Goal: Transaction & Acquisition: Purchase product/service

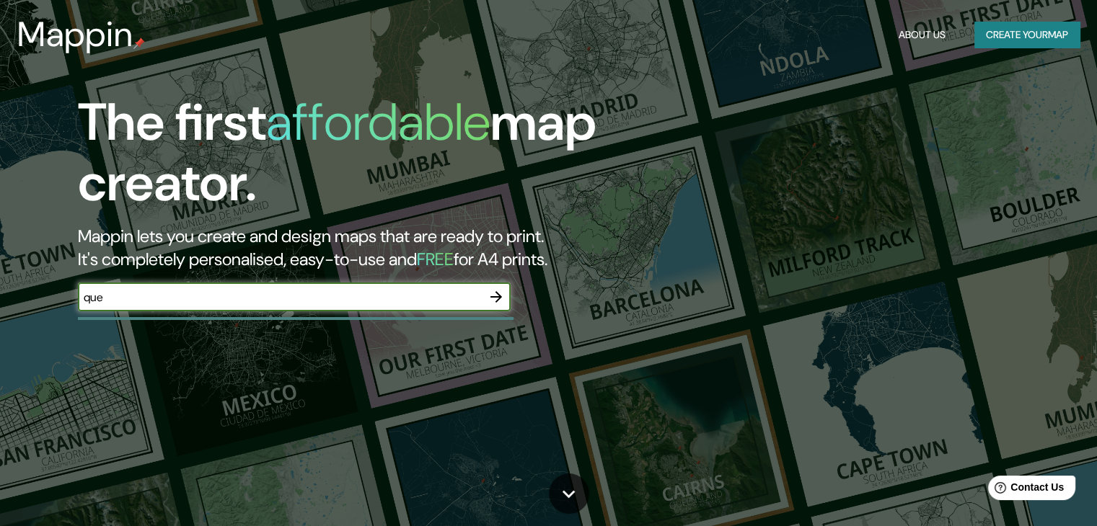
type input "querétaro"
click at [503, 295] on icon "button" at bounding box center [495, 296] width 17 height 17
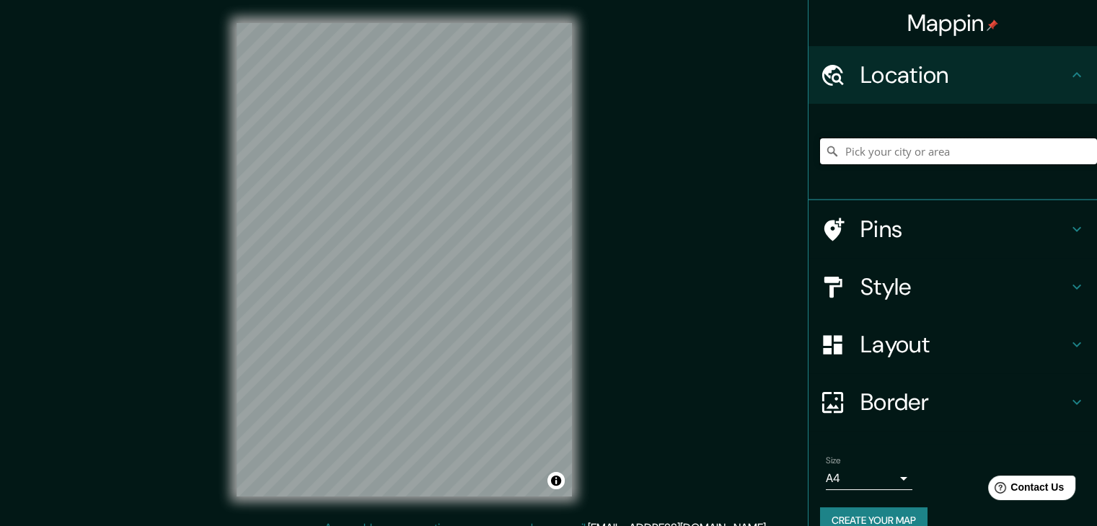
click at [934, 151] on input "Pick your city or area" at bounding box center [958, 151] width 277 height 26
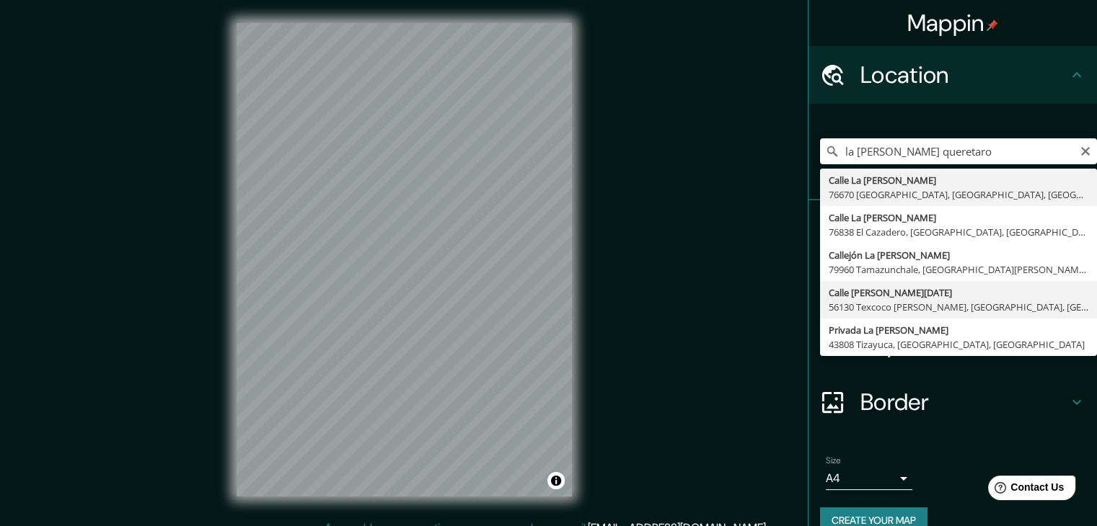
scroll to position [25, 0]
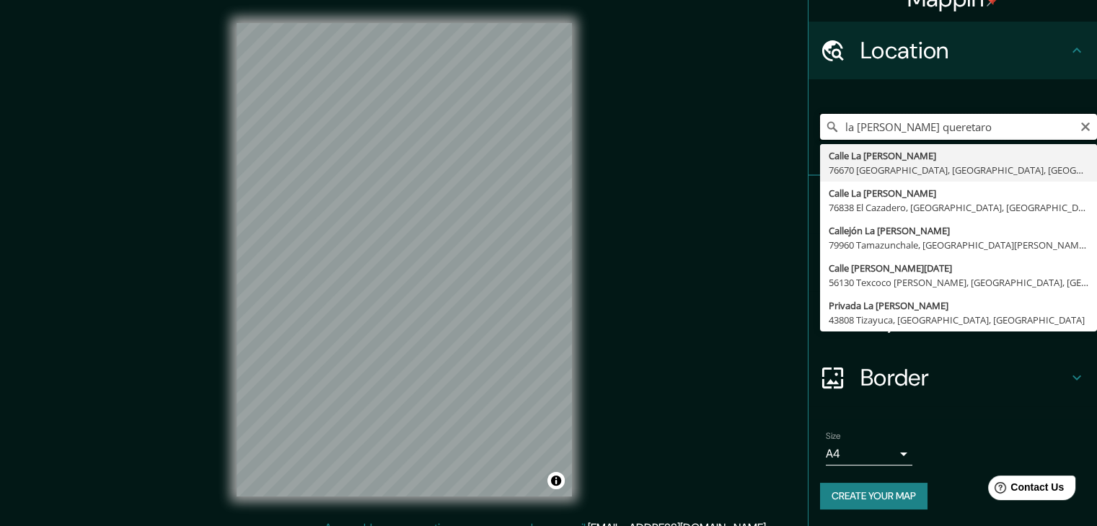
drag, startPoint x: 868, startPoint y: 132, endPoint x: 749, endPoint y: 128, distance: 119.0
click at [749, 128] on div "Mappin Location la cruz queretaro Calle La Cruz 76670 Villa Progreso, Querétaro…" at bounding box center [548, 271] width 1097 height 543
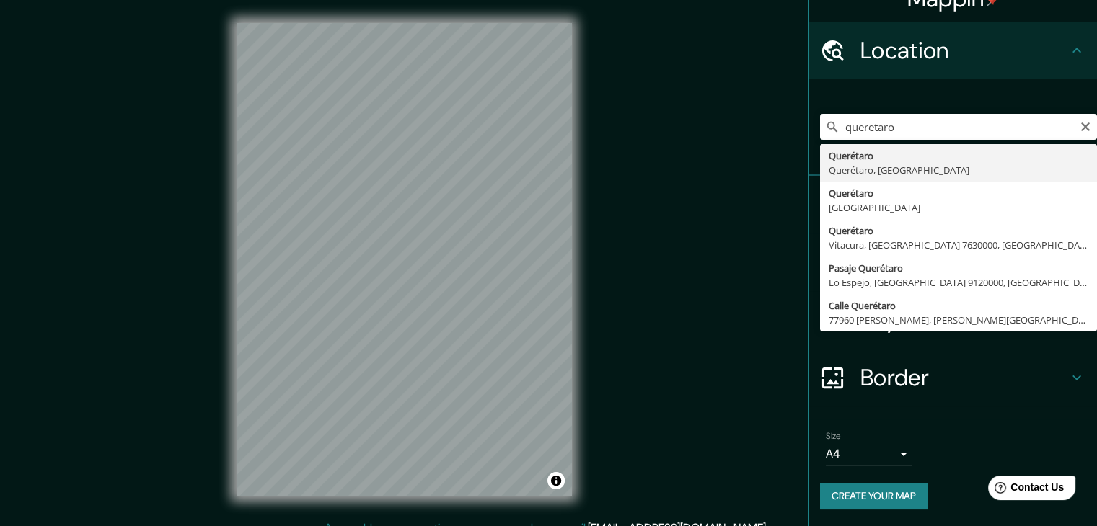
type input "Querétaro, [GEOGRAPHIC_DATA], [GEOGRAPHIC_DATA]"
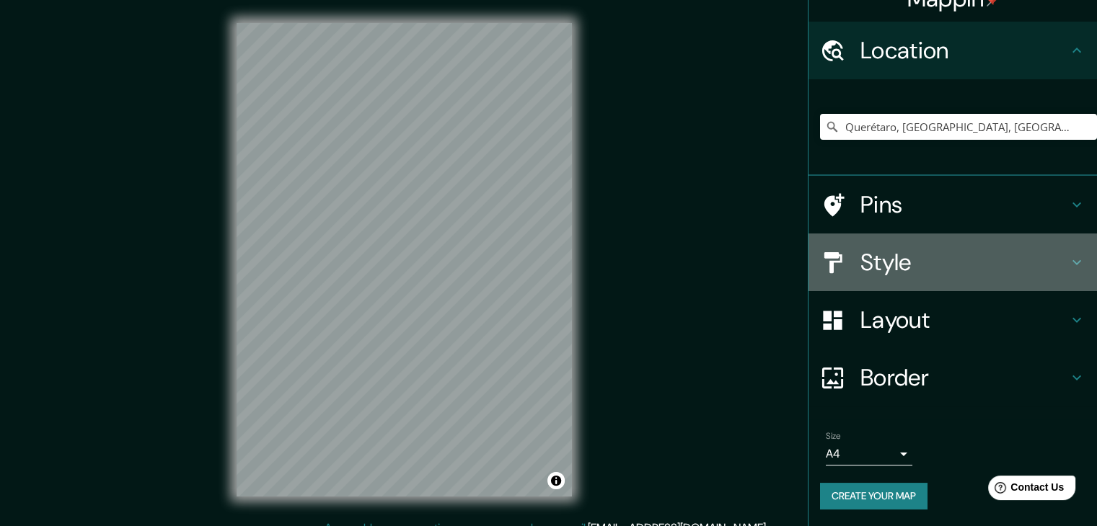
click at [860, 252] on h4 "Style" at bounding box center [964, 262] width 208 height 29
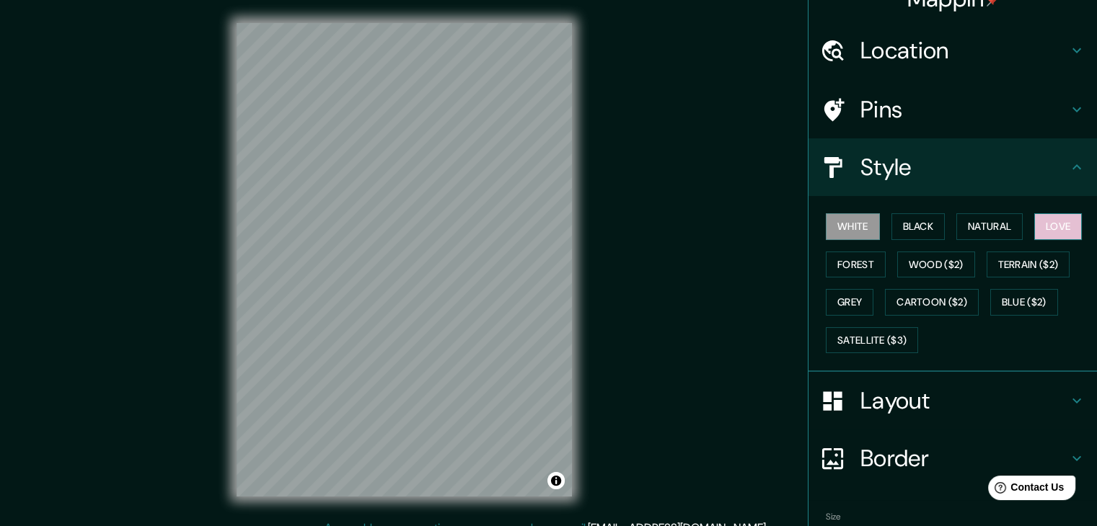
click at [1070, 222] on button "Love" at bounding box center [1058, 226] width 48 height 27
click at [968, 404] on h4 "Layout" at bounding box center [964, 400] width 208 height 29
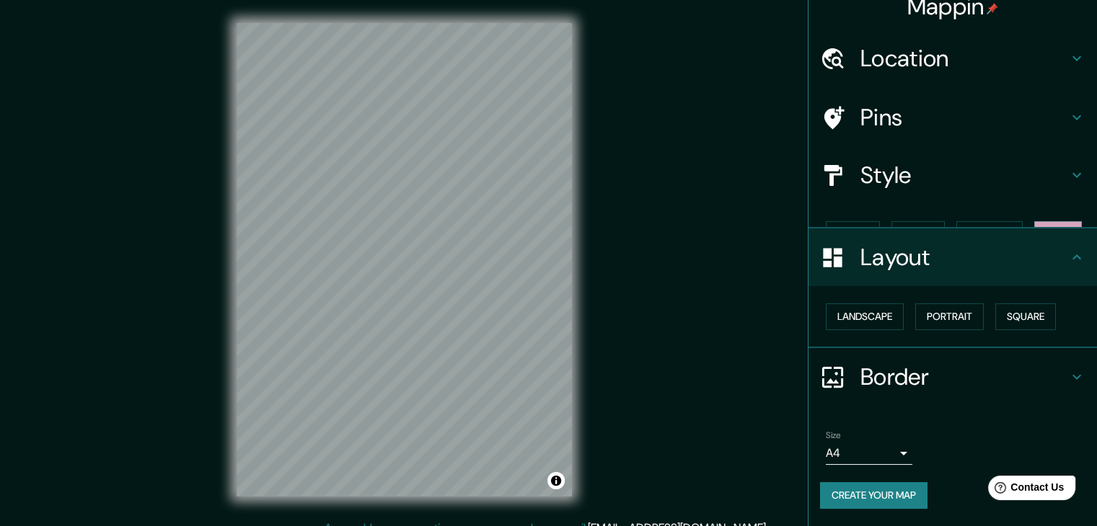
scroll to position [0, 0]
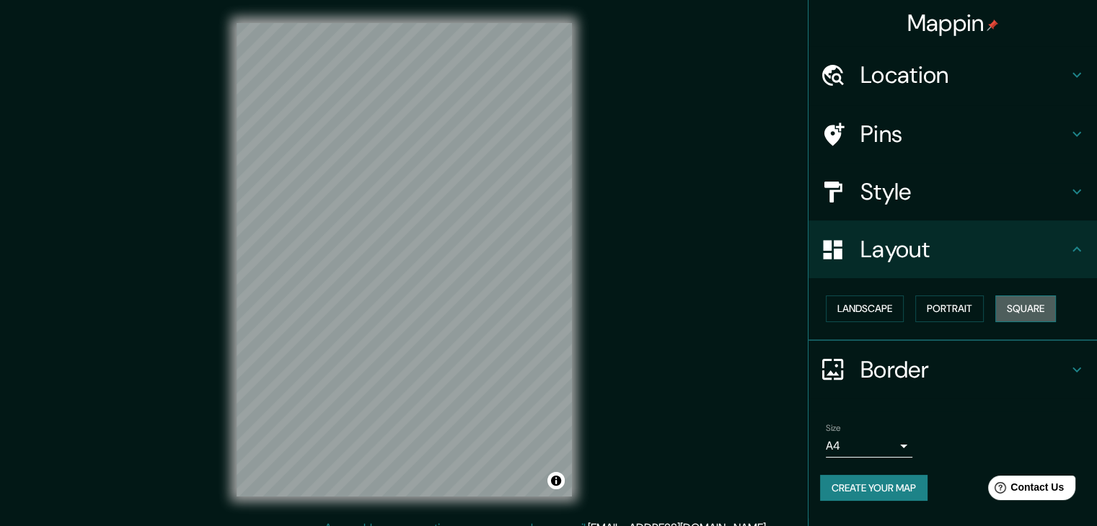
click at [1036, 310] on button "Square" at bounding box center [1025, 309] width 61 height 27
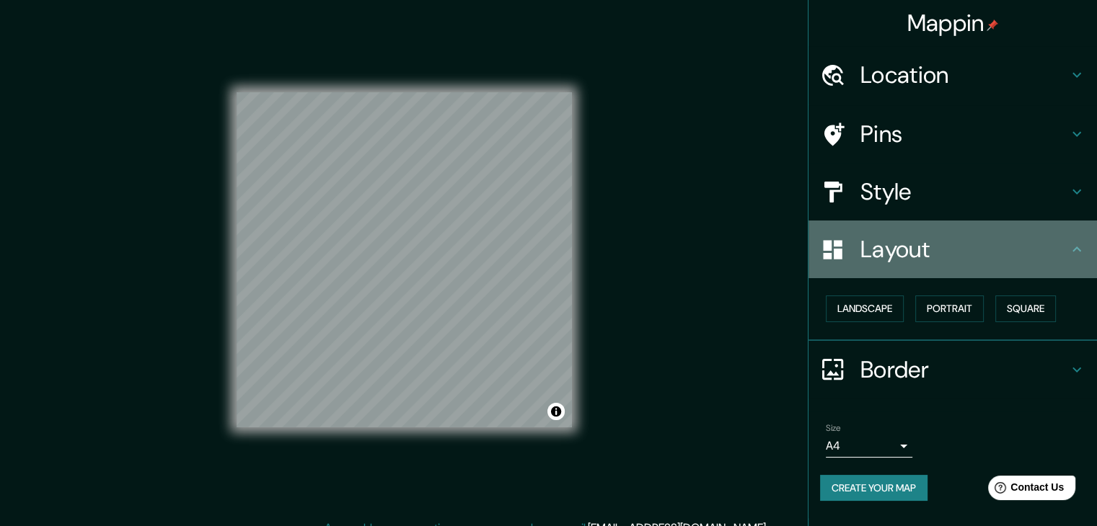
click at [951, 243] on h4 "Layout" at bounding box center [964, 249] width 208 height 29
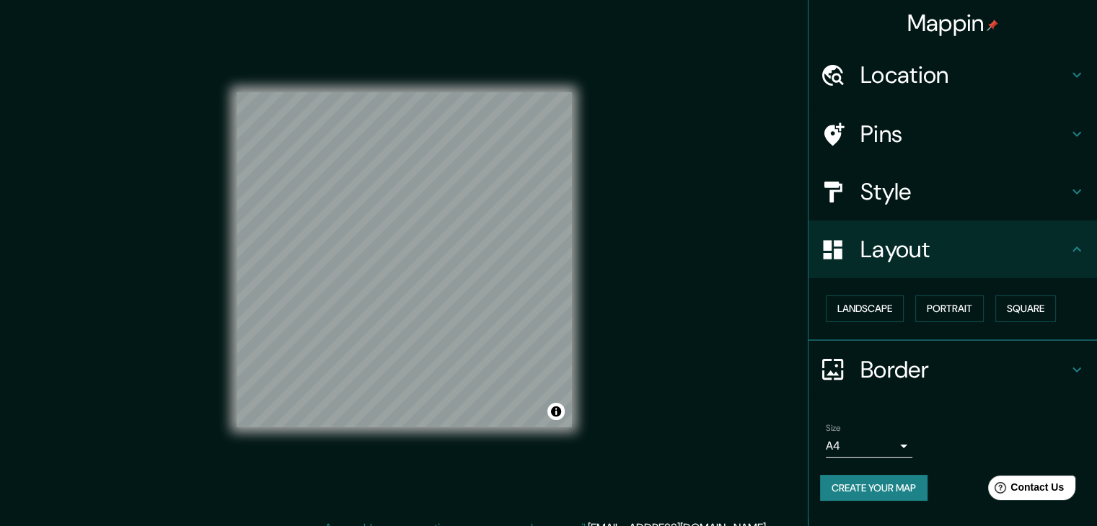
click at [903, 487] on button "Create your map" at bounding box center [873, 488] width 107 height 27
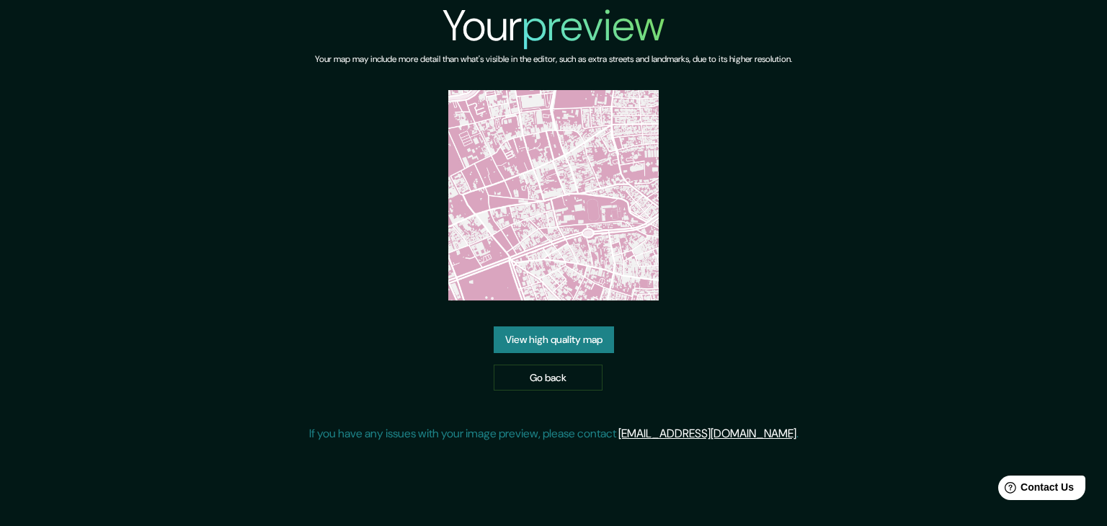
drag, startPoint x: 587, startPoint y: 165, endPoint x: 276, endPoint y: 178, distance: 311.0
click at [271, 178] on div "Your preview Your map may include more detail than what's visible in the editor…" at bounding box center [553, 227] width 1107 height 454
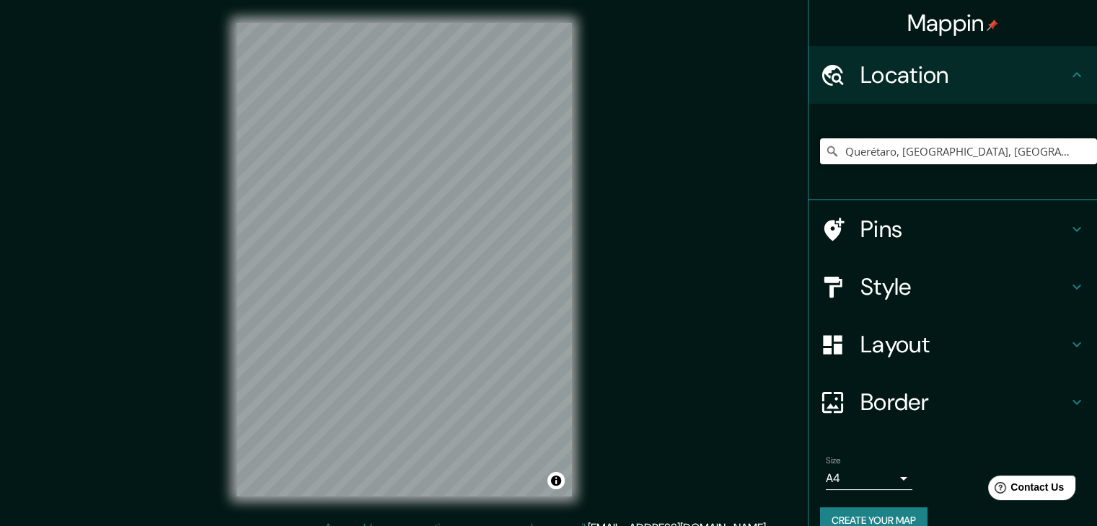
click at [983, 154] on input "Querétaro, Querétaro, México" at bounding box center [958, 151] width 277 height 26
click at [992, 154] on input "Querétaro, Querétaro, México" at bounding box center [958, 151] width 277 height 26
drag, startPoint x: 917, startPoint y: 151, endPoint x: 1004, endPoint y: 154, distance: 86.6
click at [977, 154] on input "Querétaro, Querétaro, México" at bounding box center [958, 151] width 277 height 26
drag, startPoint x: 1001, startPoint y: 154, endPoint x: 892, endPoint y: 153, distance: 108.9
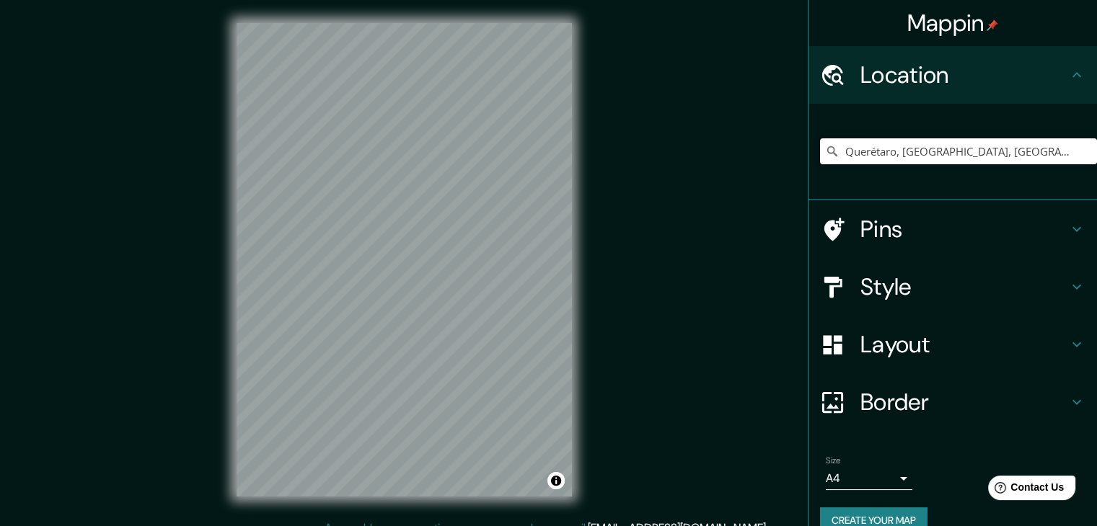
click at [892, 153] on input "Querétaro, Querétaro, México" at bounding box center [958, 151] width 277 height 26
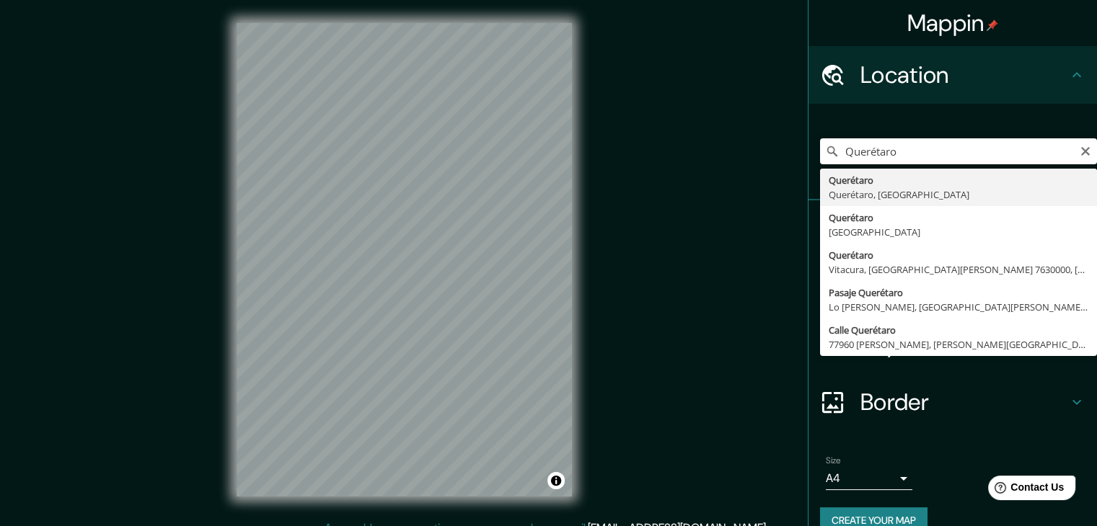
type input "Querétaro, Querétaro, México"
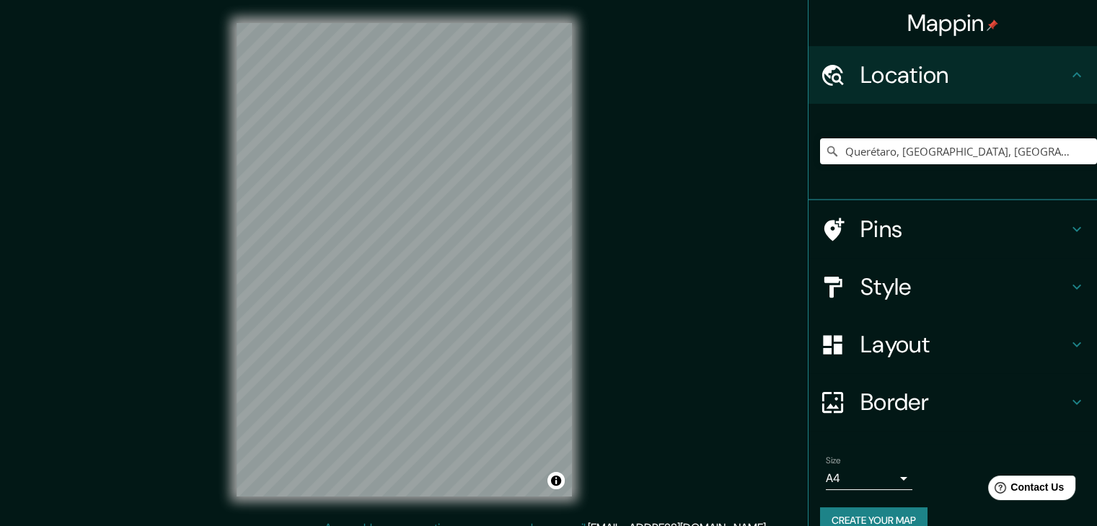
click at [185, 256] on div "Mappin Location Querétaro, Querétaro, México Pins Style Layout Border Choose a …" at bounding box center [548, 271] width 1097 height 543
click at [948, 226] on h4 "Pins" at bounding box center [964, 229] width 208 height 29
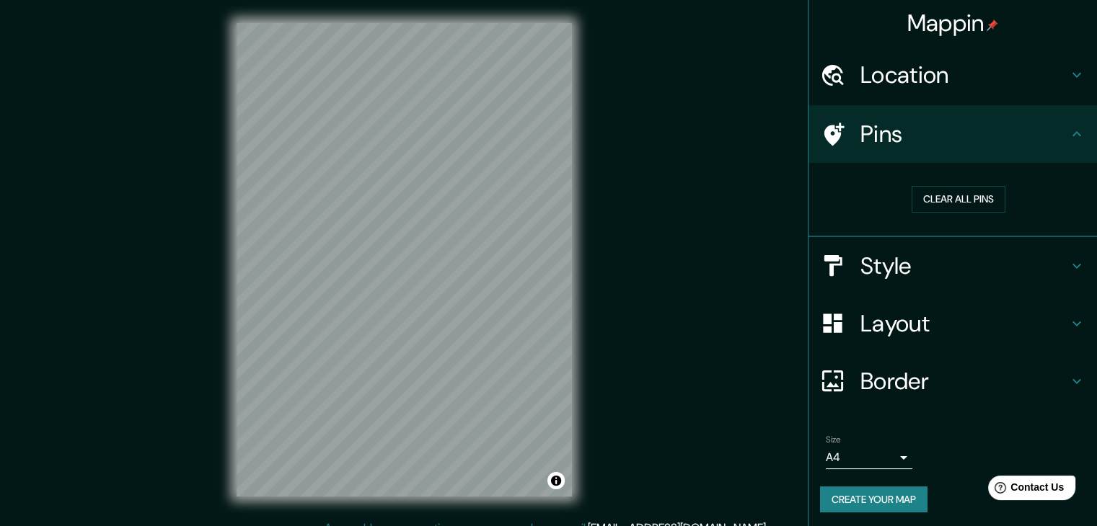
click at [913, 257] on h4 "Style" at bounding box center [964, 266] width 208 height 29
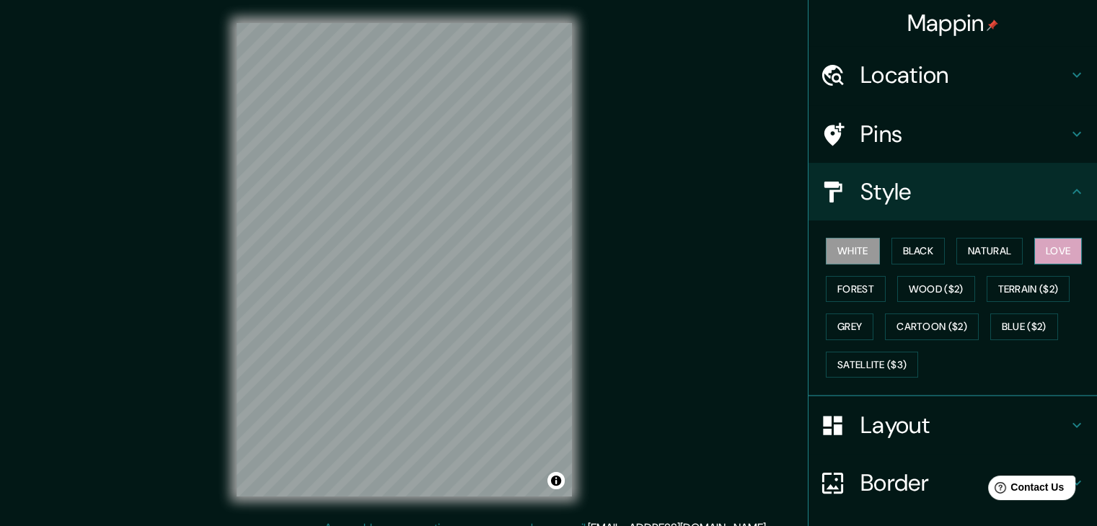
click at [1044, 244] on button "Love" at bounding box center [1058, 251] width 48 height 27
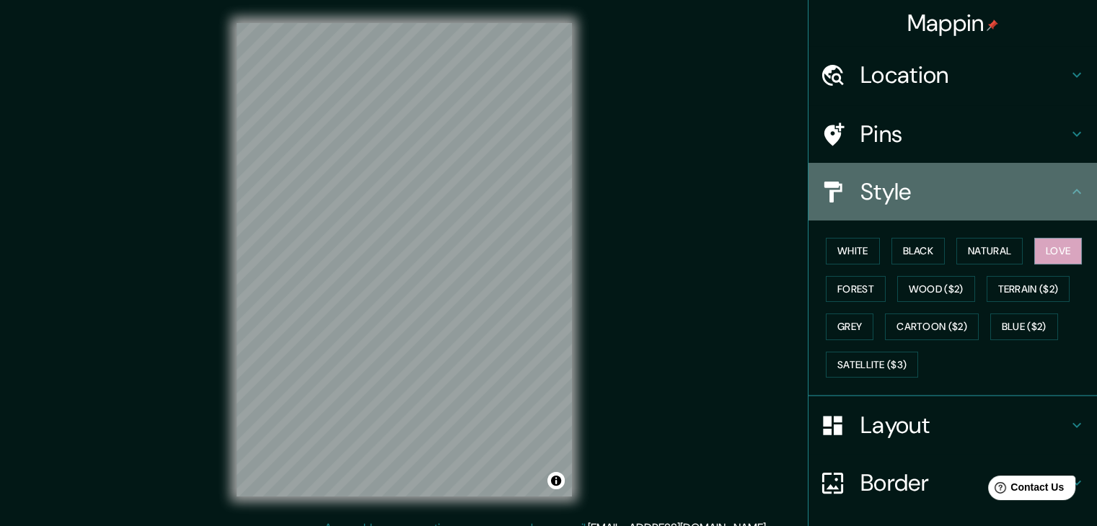
click at [891, 182] on h4 "Style" at bounding box center [964, 191] width 208 height 29
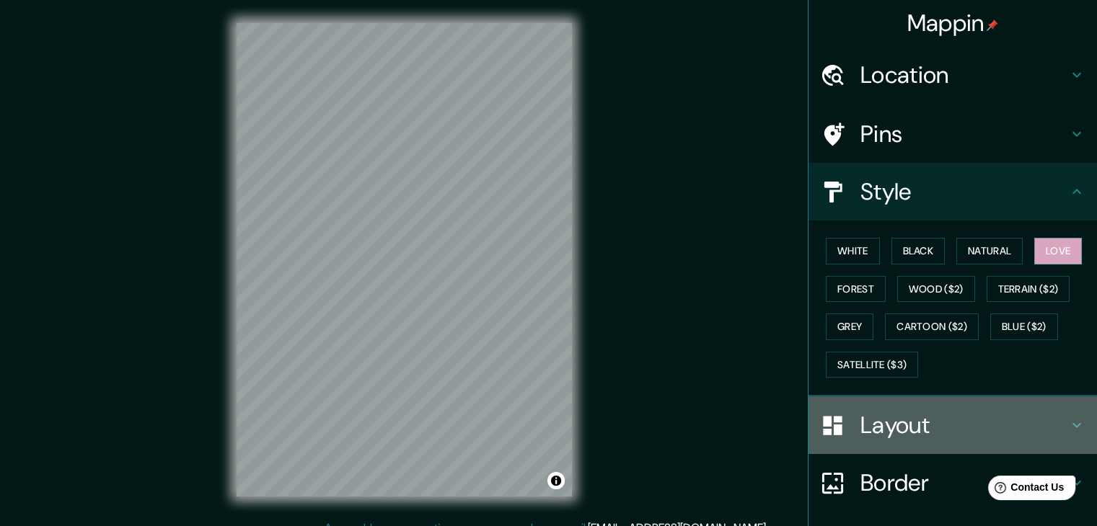
click at [892, 423] on h4 "Layout" at bounding box center [964, 425] width 208 height 29
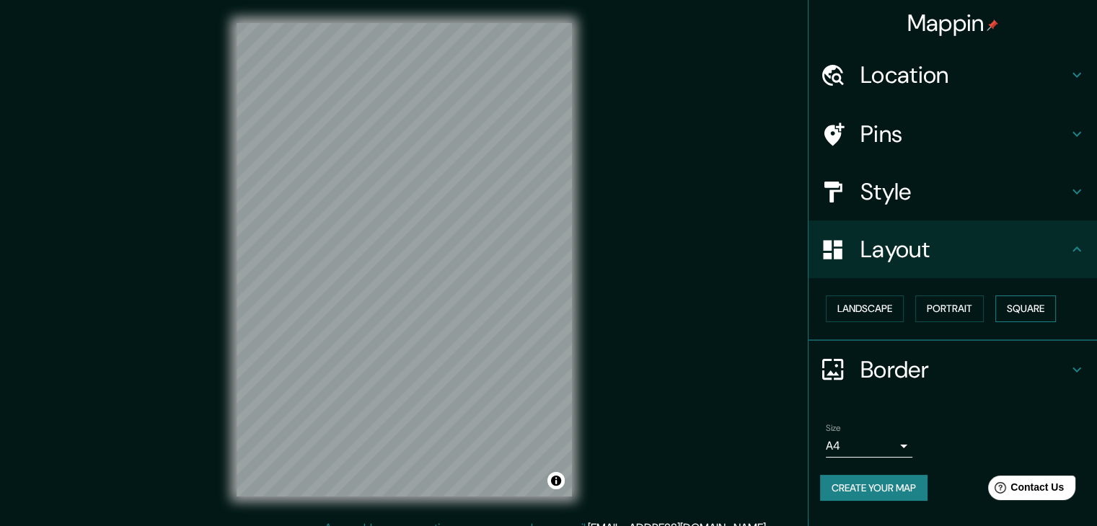
click at [1035, 300] on button "Square" at bounding box center [1025, 309] width 61 height 27
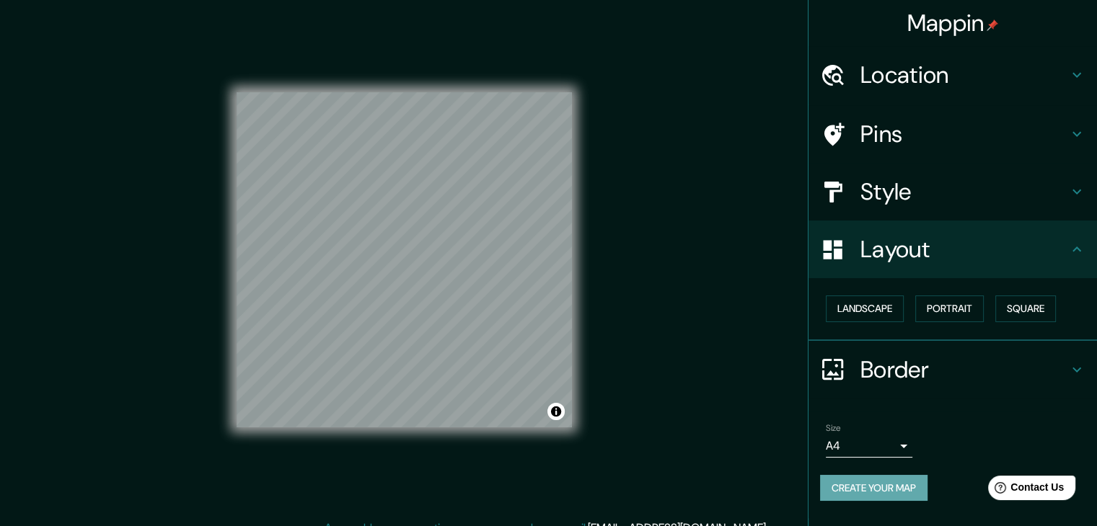
click at [867, 478] on button "Create your map" at bounding box center [873, 488] width 107 height 27
click at [867, 478] on div "Create your map" at bounding box center [952, 488] width 265 height 27
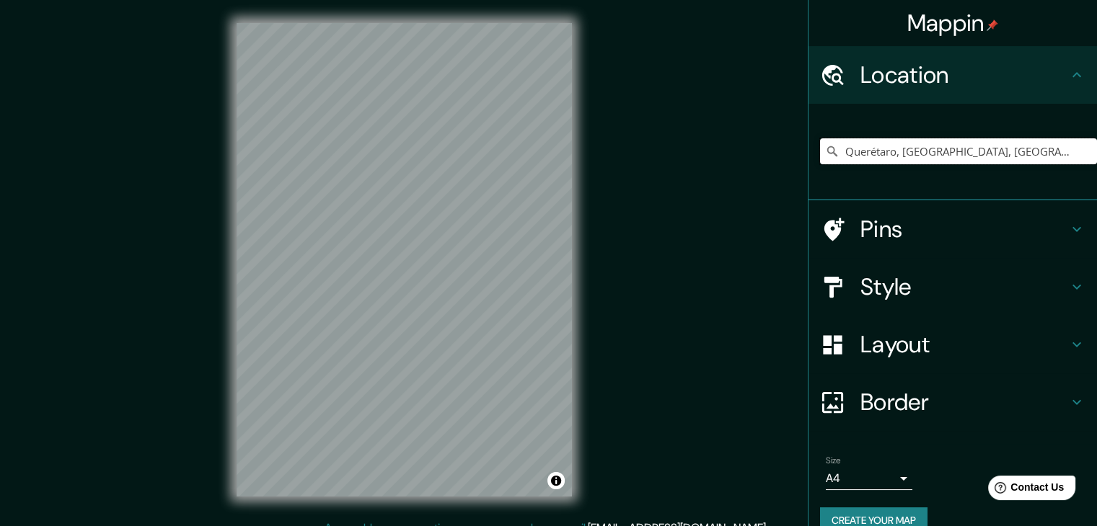
drag, startPoint x: 992, startPoint y: 152, endPoint x: 894, endPoint y: 161, distance: 98.5
click at [894, 161] on input "Querétaro, [GEOGRAPHIC_DATA], [GEOGRAPHIC_DATA]" at bounding box center [958, 151] width 277 height 26
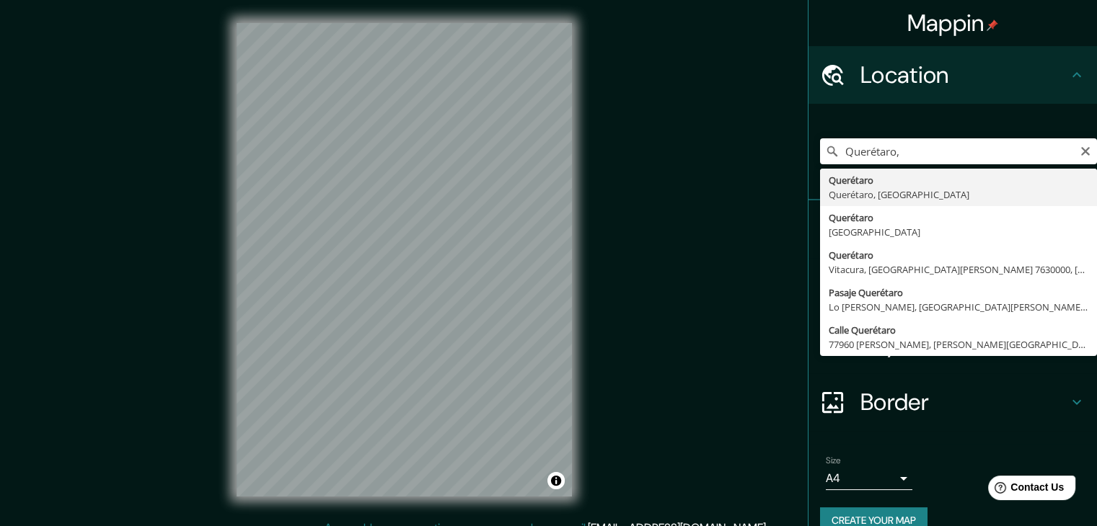
type input "Querétaro, [GEOGRAPHIC_DATA], [GEOGRAPHIC_DATA]"
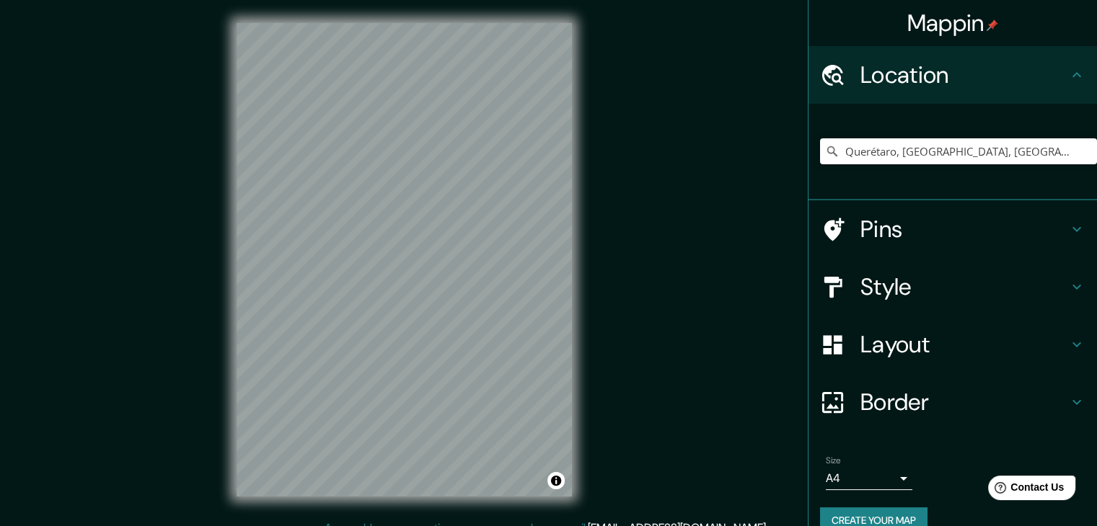
click at [608, 386] on div "Mappin Location [GEOGRAPHIC_DATA], [GEOGRAPHIC_DATA], [GEOGRAPHIC_DATA] Pins St…" at bounding box center [548, 271] width 1097 height 543
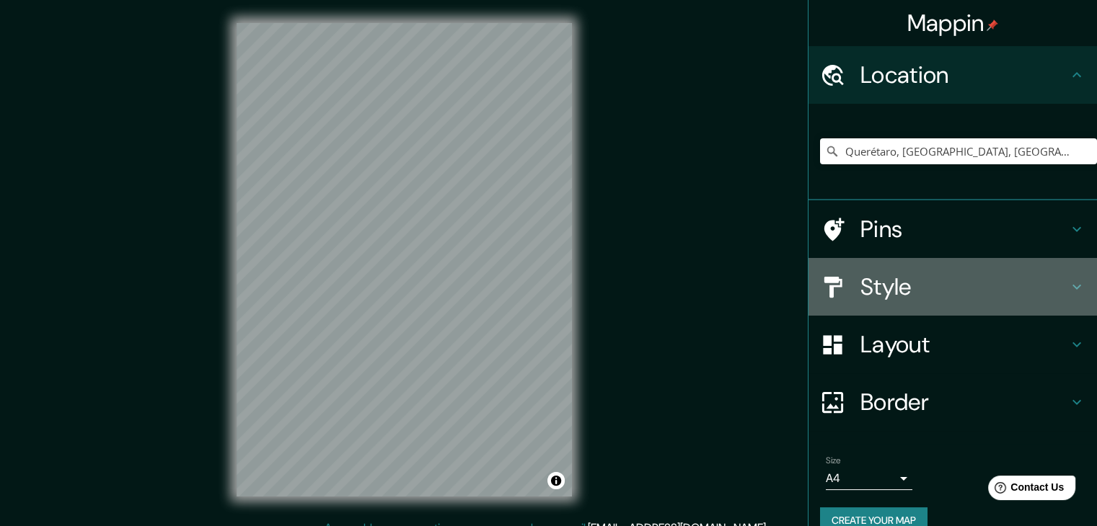
click at [951, 265] on div "Style" at bounding box center [952, 287] width 288 height 58
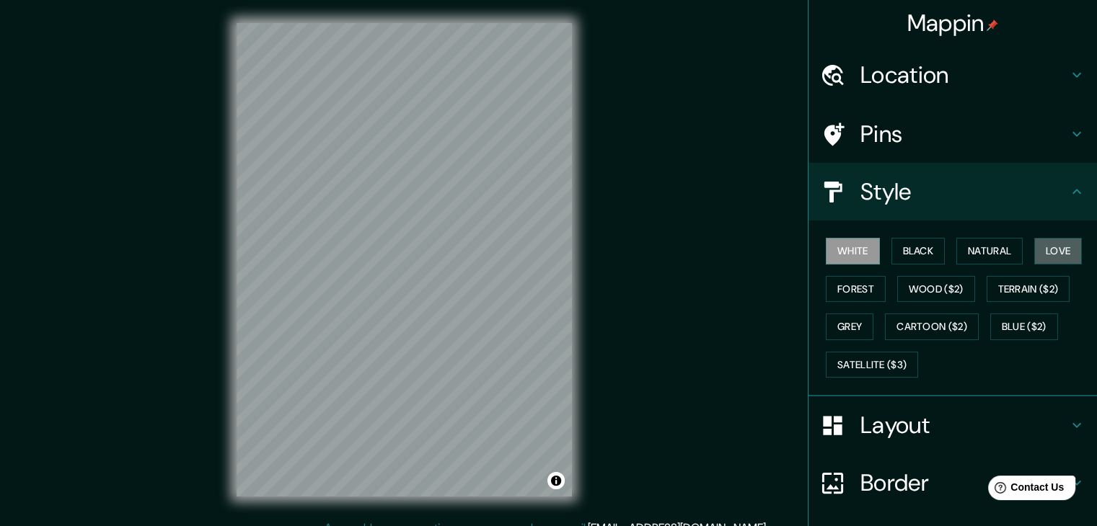
drag, startPoint x: 1060, startPoint y: 252, endPoint x: 1027, endPoint y: 240, distance: 35.4
click at [1060, 251] on button "Love" at bounding box center [1058, 251] width 48 height 27
click at [936, 191] on h4 "Style" at bounding box center [964, 191] width 208 height 29
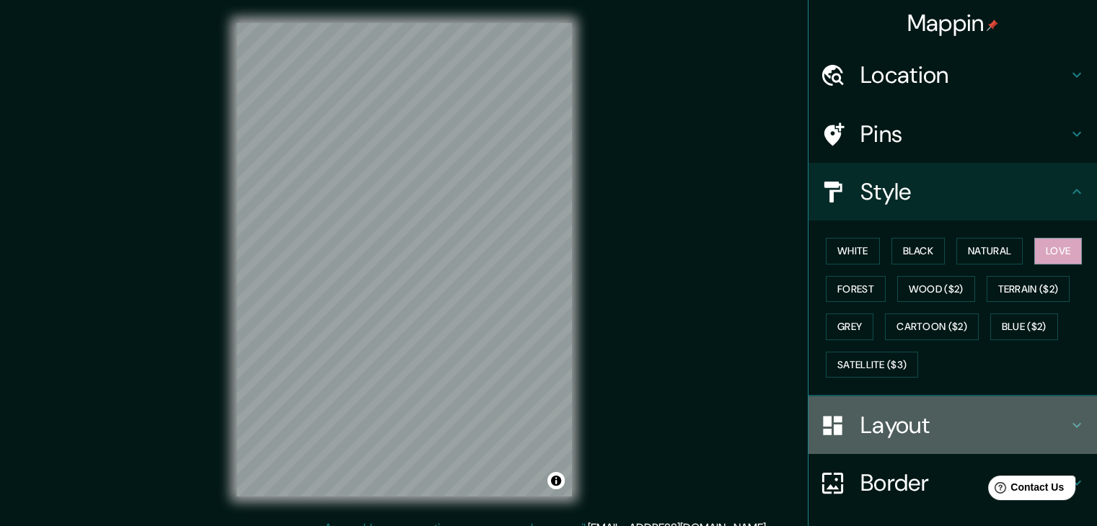
click at [901, 448] on div "Layout" at bounding box center [952, 426] width 288 height 58
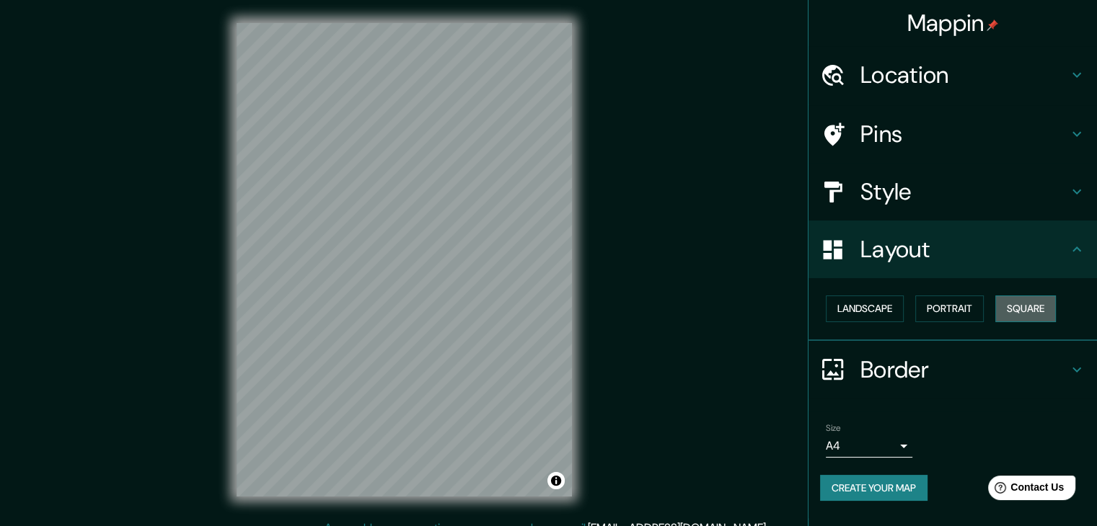
click at [1022, 313] on button "Square" at bounding box center [1025, 309] width 61 height 27
